Goal: Obtain resource: Download file/media

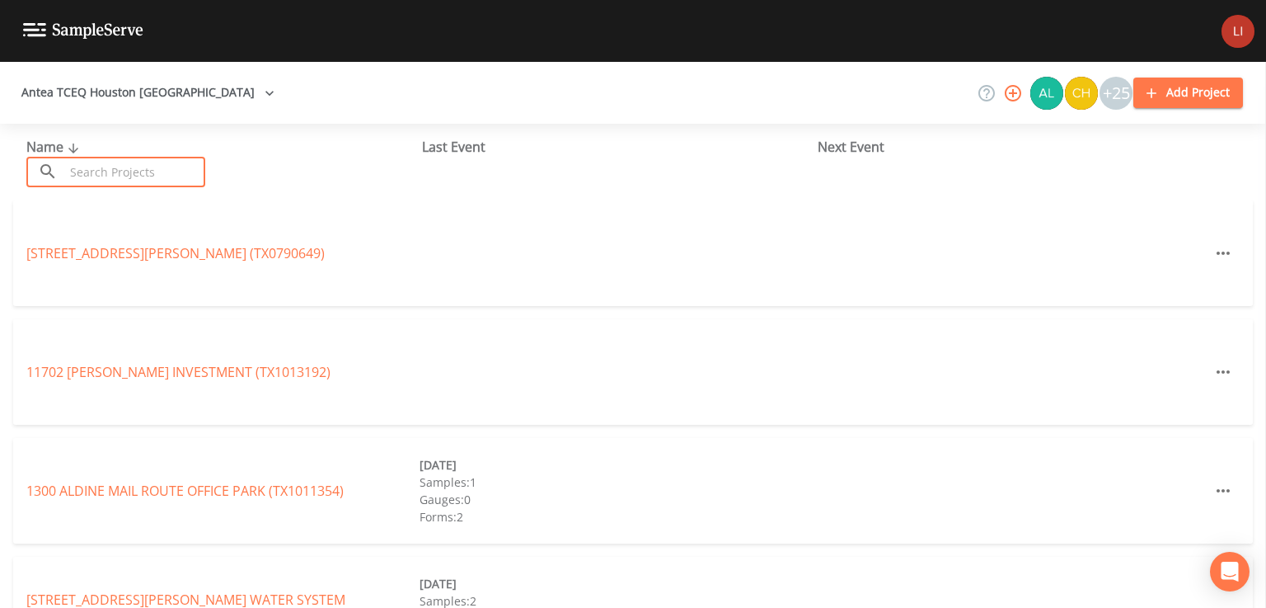
click at [148, 180] on input "text" at bounding box center [134, 172] width 141 height 30
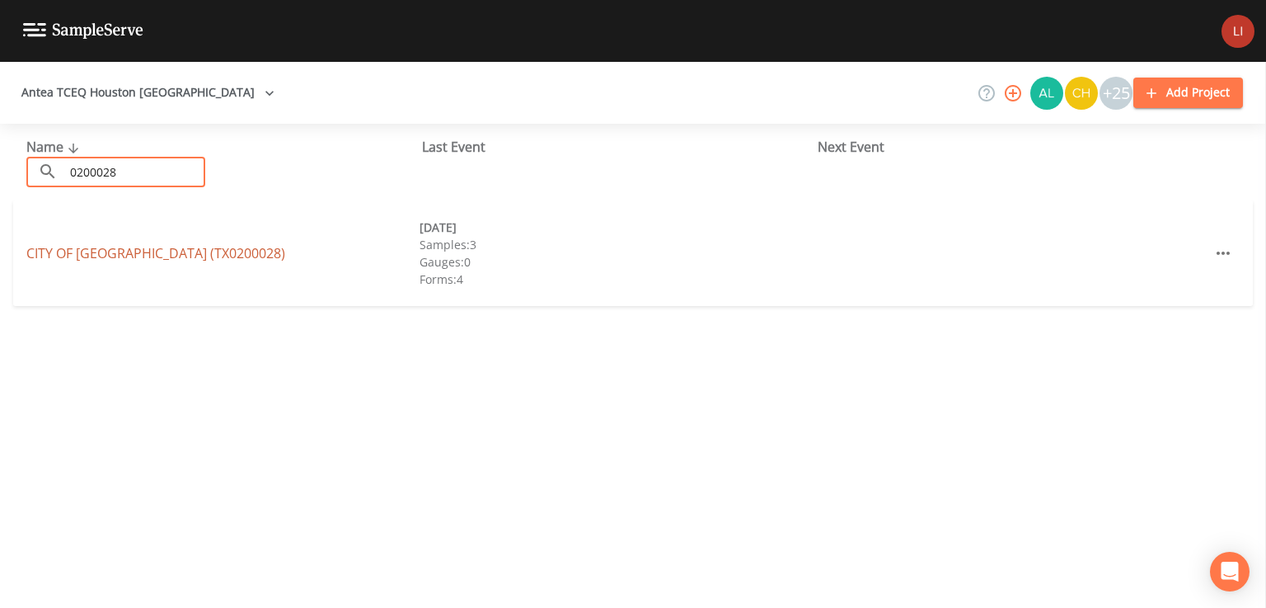
type input "0200028"
click at [119, 256] on link "CITY OF [GEOGRAPHIC_DATA] (TX0200028)" at bounding box center [155, 253] width 259 height 18
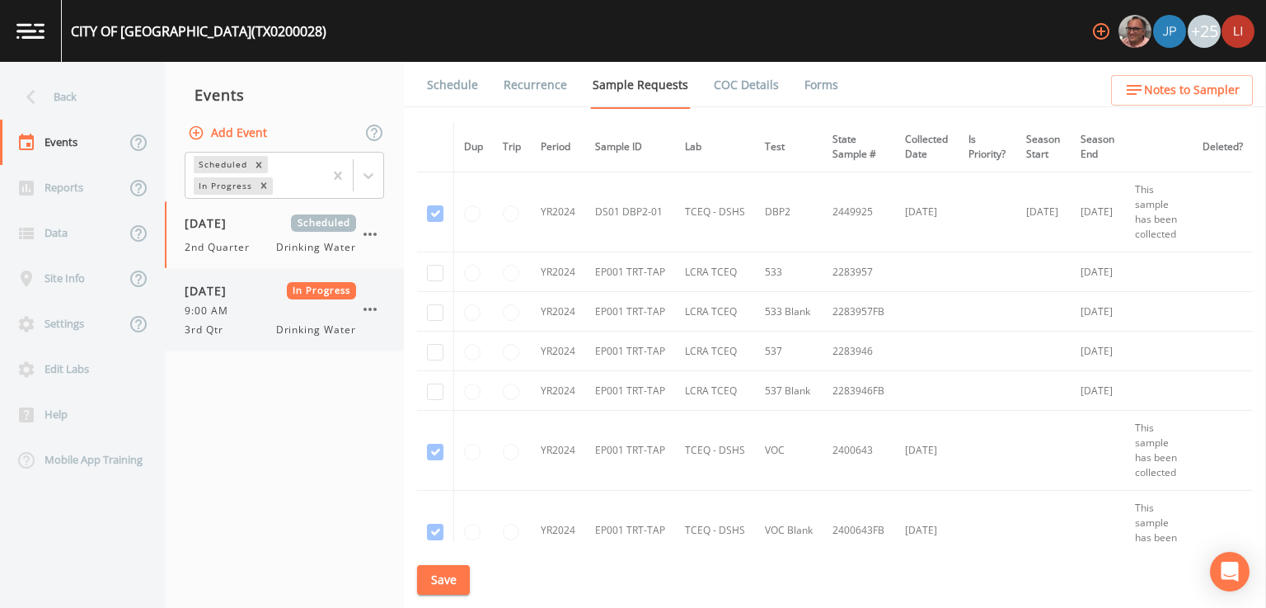
click at [279, 307] on div "9:00 AM" at bounding box center [270, 310] width 171 height 15
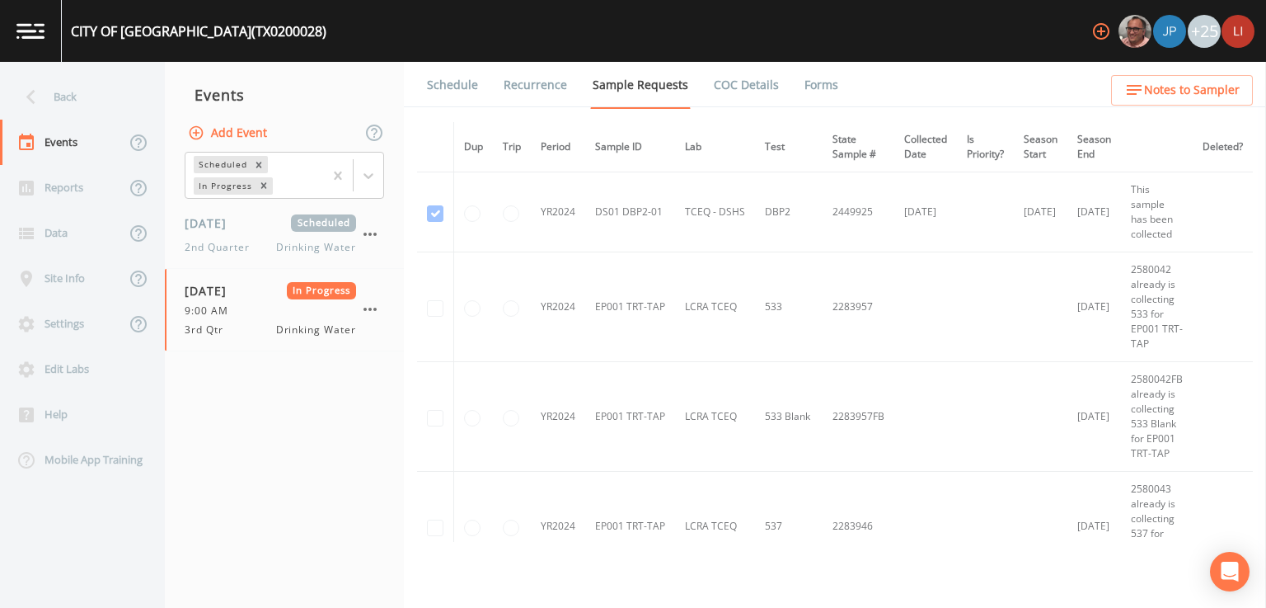
click at [813, 87] on link "Forms" at bounding box center [821, 85] width 39 height 46
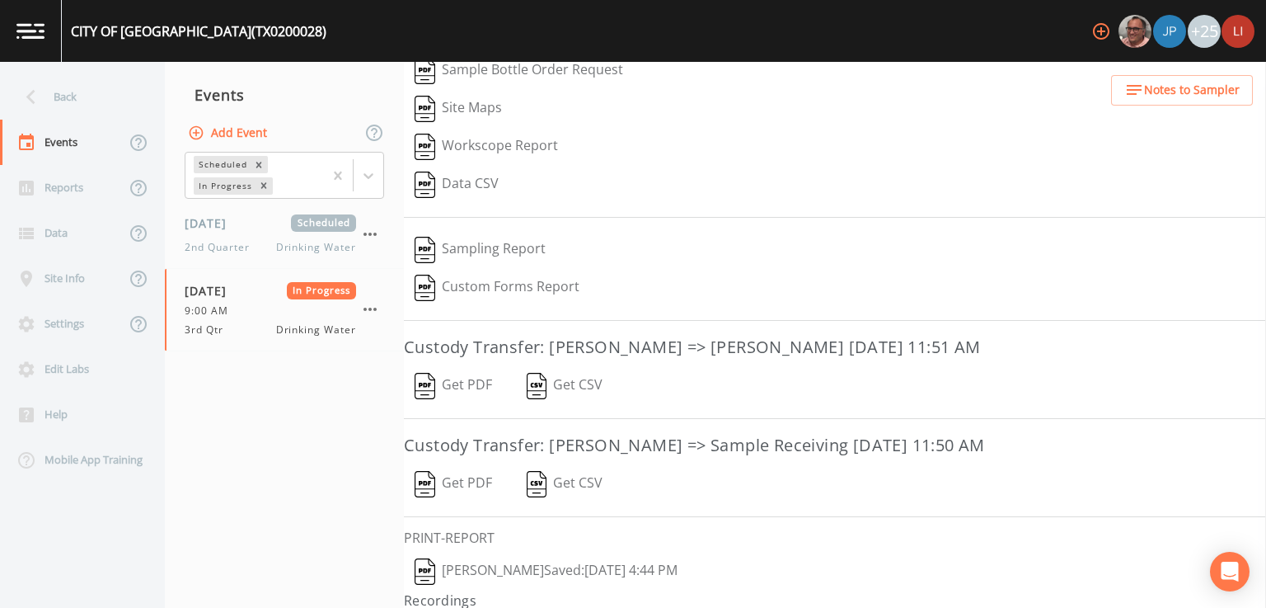
scroll to position [247, 0]
click at [463, 378] on button "Get PDF" at bounding box center [453, 385] width 99 height 38
